Goal: Task Accomplishment & Management: Manage account settings

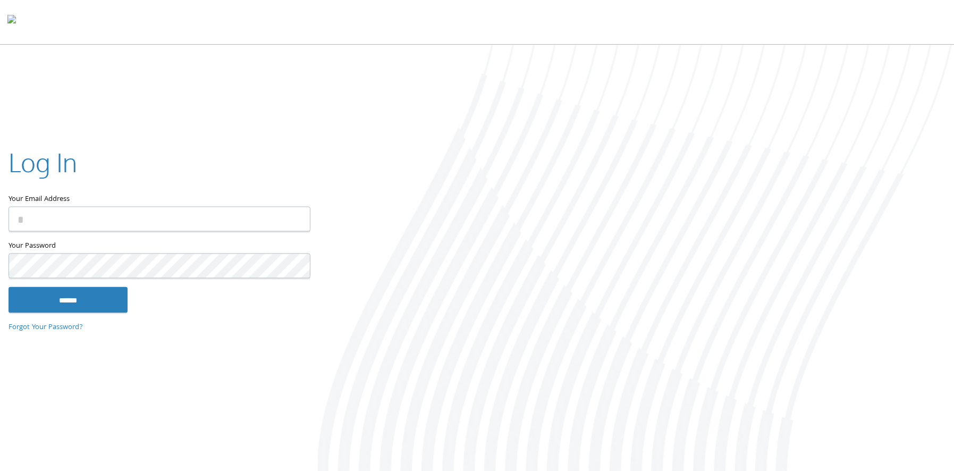
click at [236, 196] on label "Your Email Address" at bounding box center [159, 176] width 301 height 62
click at [236, 207] on input "Your Email Address" at bounding box center [160, 219] width 302 height 25
drag, startPoint x: 242, startPoint y: 215, endPoint x: 254, endPoint y: 214, distance: 11.7
click at [242, 215] on input "Your Email Address" at bounding box center [160, 219] width 302 height 25
drag, startPoint x: 66, startPoint y: 226, endPoint x: 86, endPoint y: 221, distance: 20.4
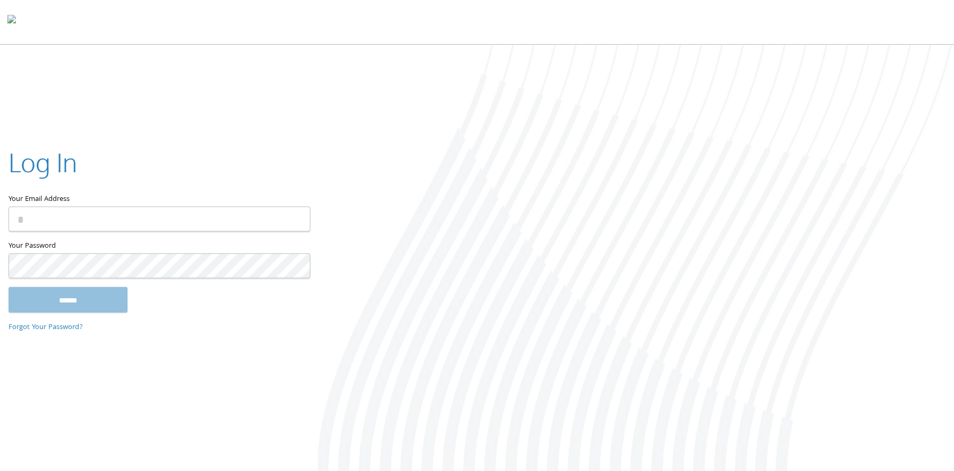
click at [66, 226] on input "Your Email Address" at bounding box center [160, 219] width 302 height 25
type input "**********"
click at [310, 216] on nordpass-icon at bounding box center [310, 220] width 0 height 9
click at [0, 470] on nordpass-autofill-portal at bounding box center [0, 473] width 0 height 0
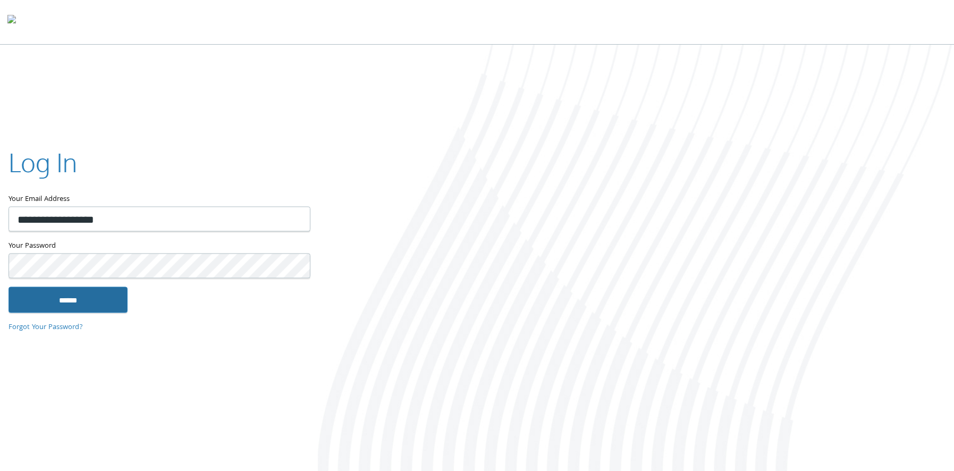
click at [79, 299] on input "******" at bounding box center [68, 300] width 119 height 26
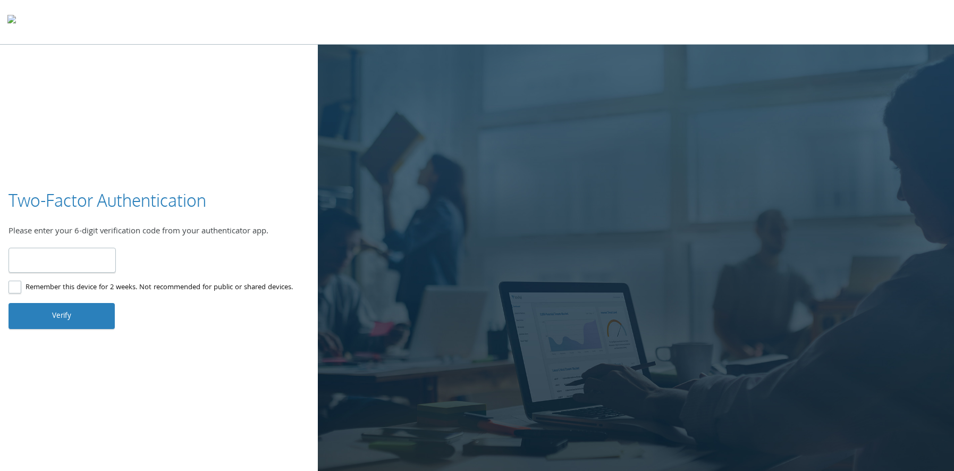
click at [30, 257] on input "number" at bounding box center [62, 260] width 107 height 25
